Goal: Task Accomplishment & Management: Use online tool/utility

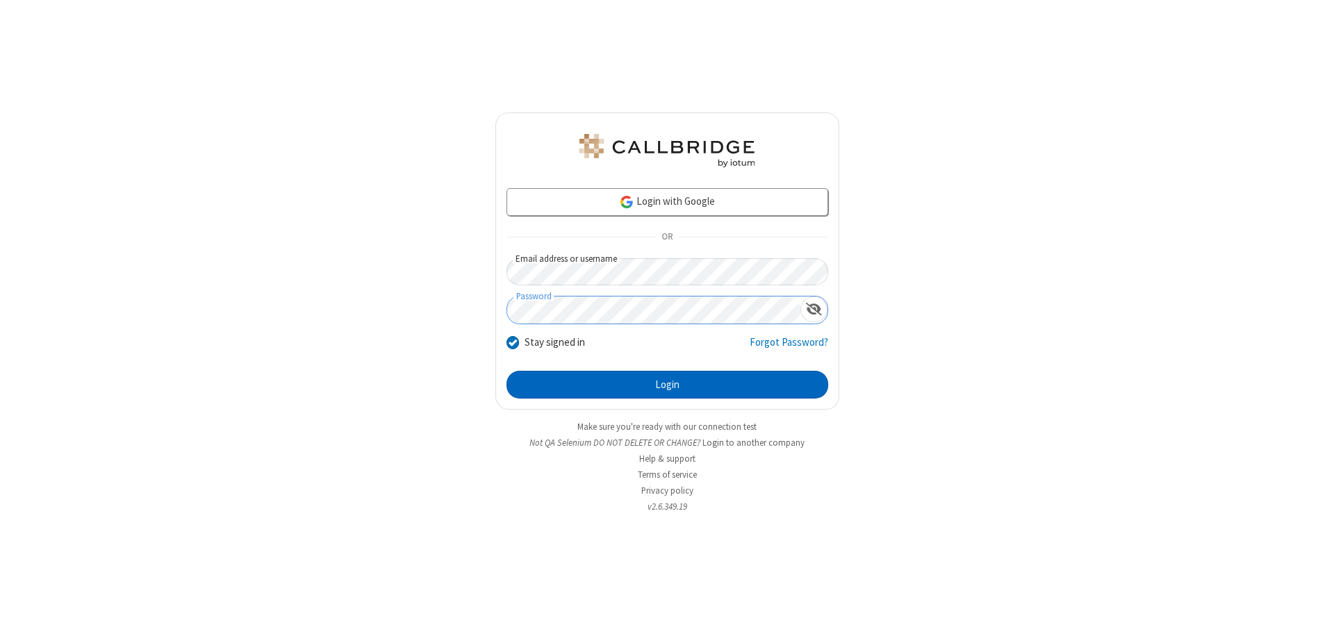
click at [667, 385] on button "Login" at bounding box center [667, 385] width 322 height 28
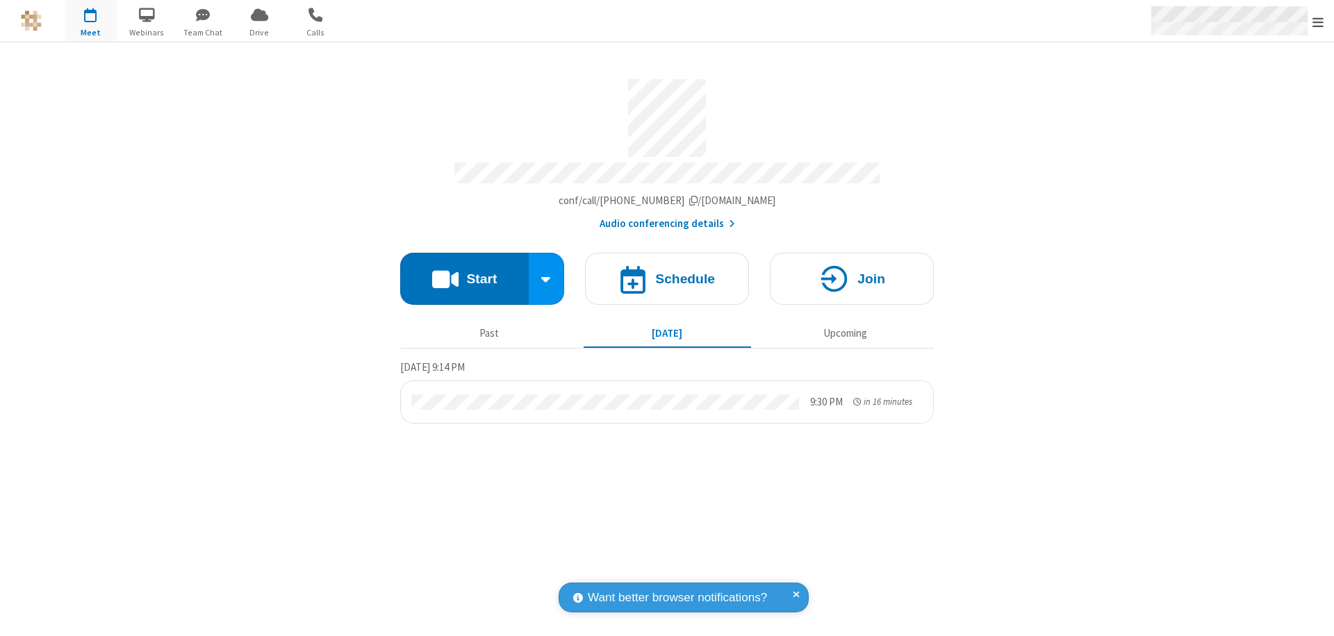
click at [1318, 22] on span "Open menu" at bounding box center [1317, 22] width 11 height 14
click at [259, 32] on span "Drive" at bounding box center [259, 32] width 52 height 13
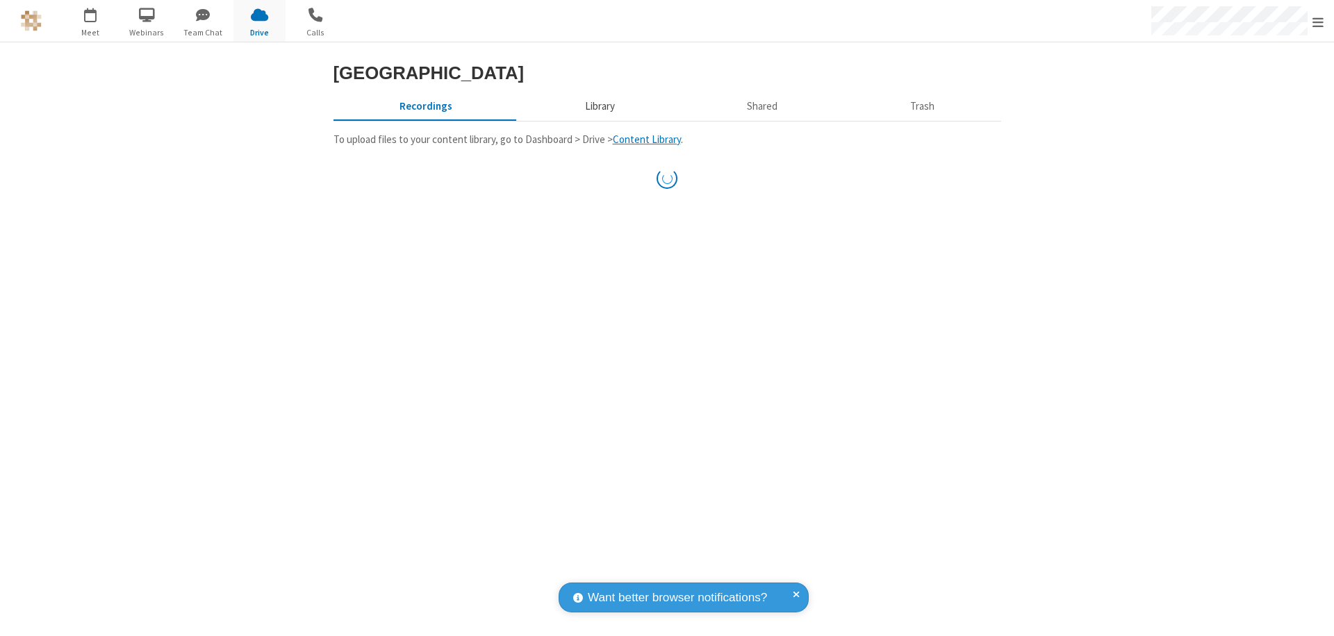
click at [597, 119] on button "Library" at bounding box center [599, 106] width 163 height 26
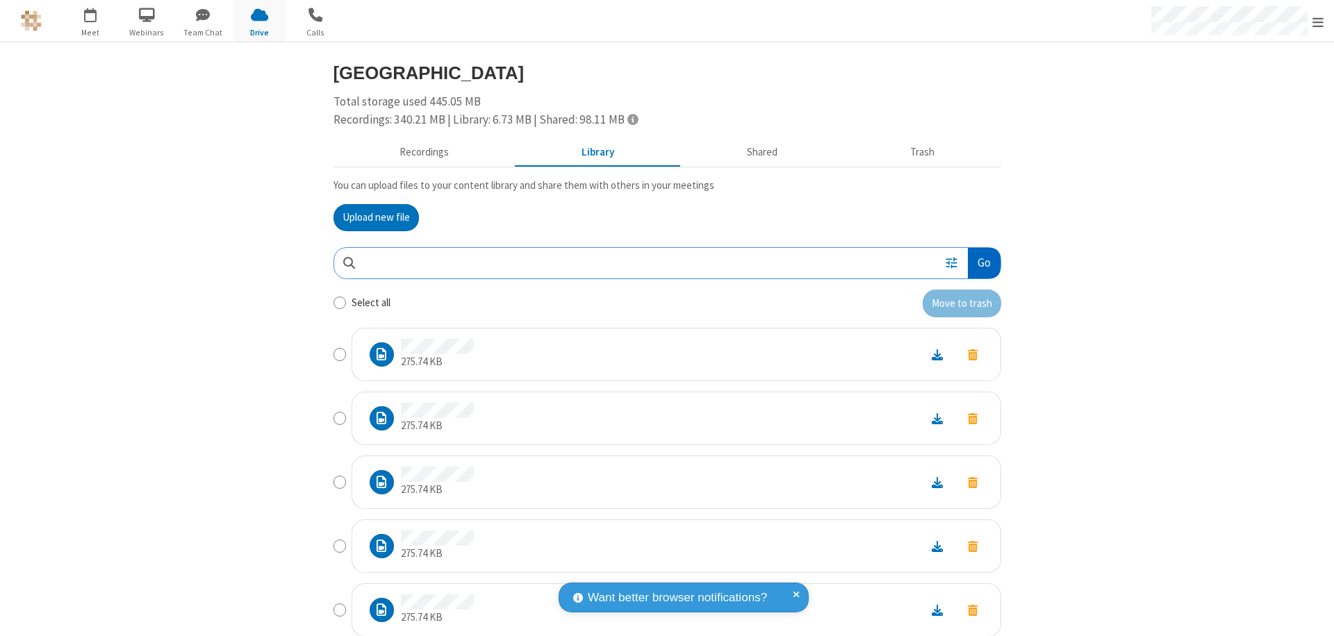
click at [978, 263] on button "Go" at bounding box center [984, 263] width 32 height 31
click at [370, 217] on button "Upload new file" at bounding box center [375, 218] width 85 height 28
